Goal: Find specific page/section: Find specific page/section

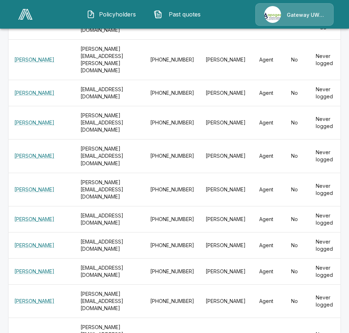
scroll to position [0, 51]
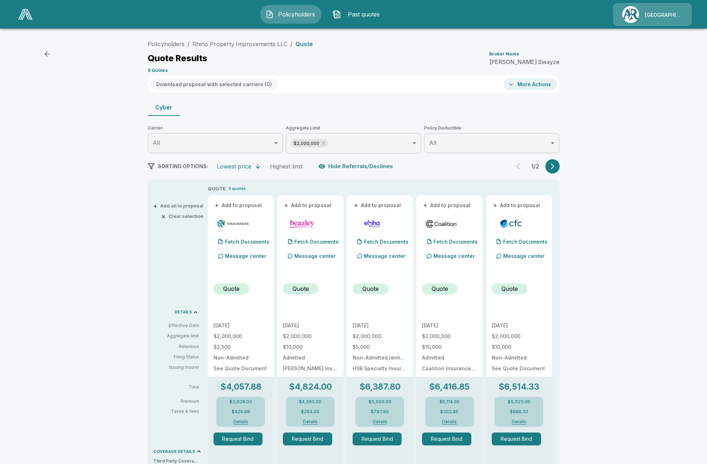
click at [29, 17] on img at bounding box center [25, 14] width 14 height 11
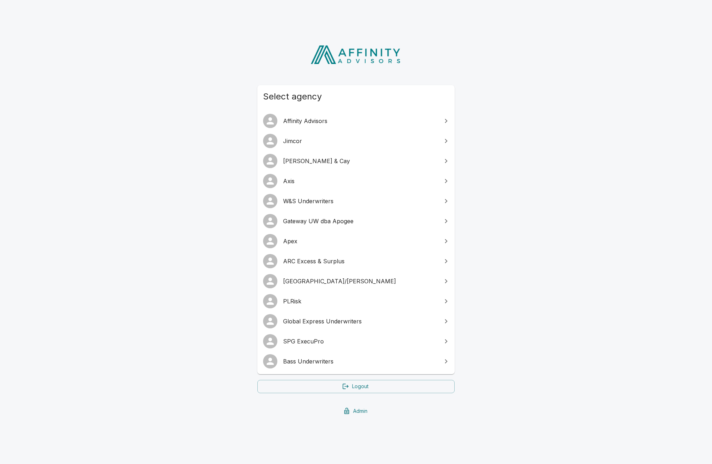
click at [300, 142] on span "Jimcor" at bounding box center [360, 141] width 154 height 9
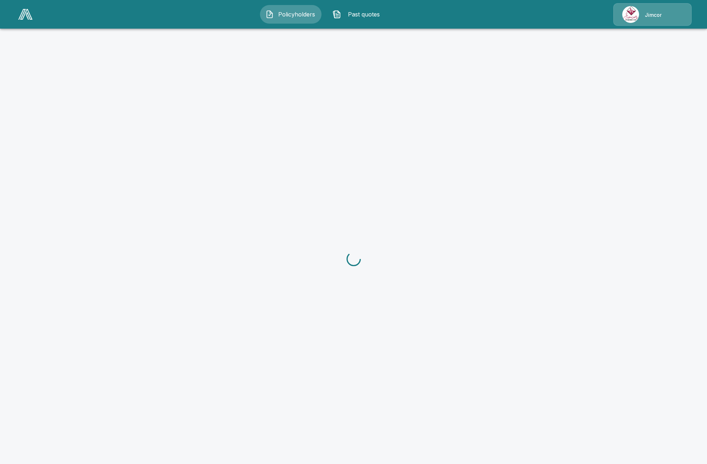
click at [636, 20] on img at bounding box center [630, 14] width 17 height 17
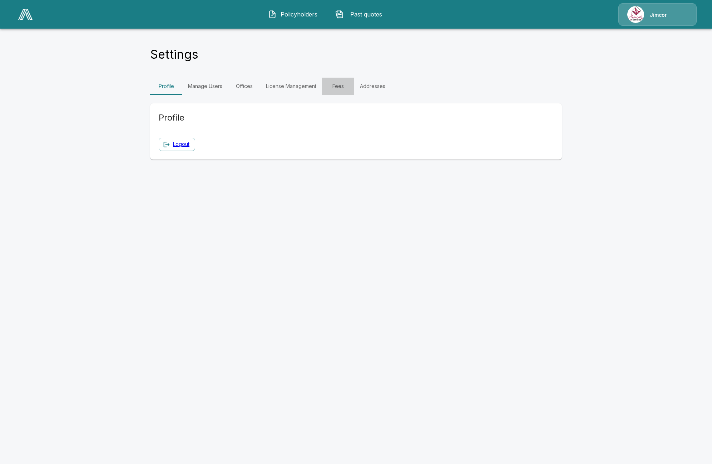
click at [347, 87] on link "Fees" at bounding box center [338, 86] width 32 height 17
